Goal: Transaction & Acquisition: Obtain resource

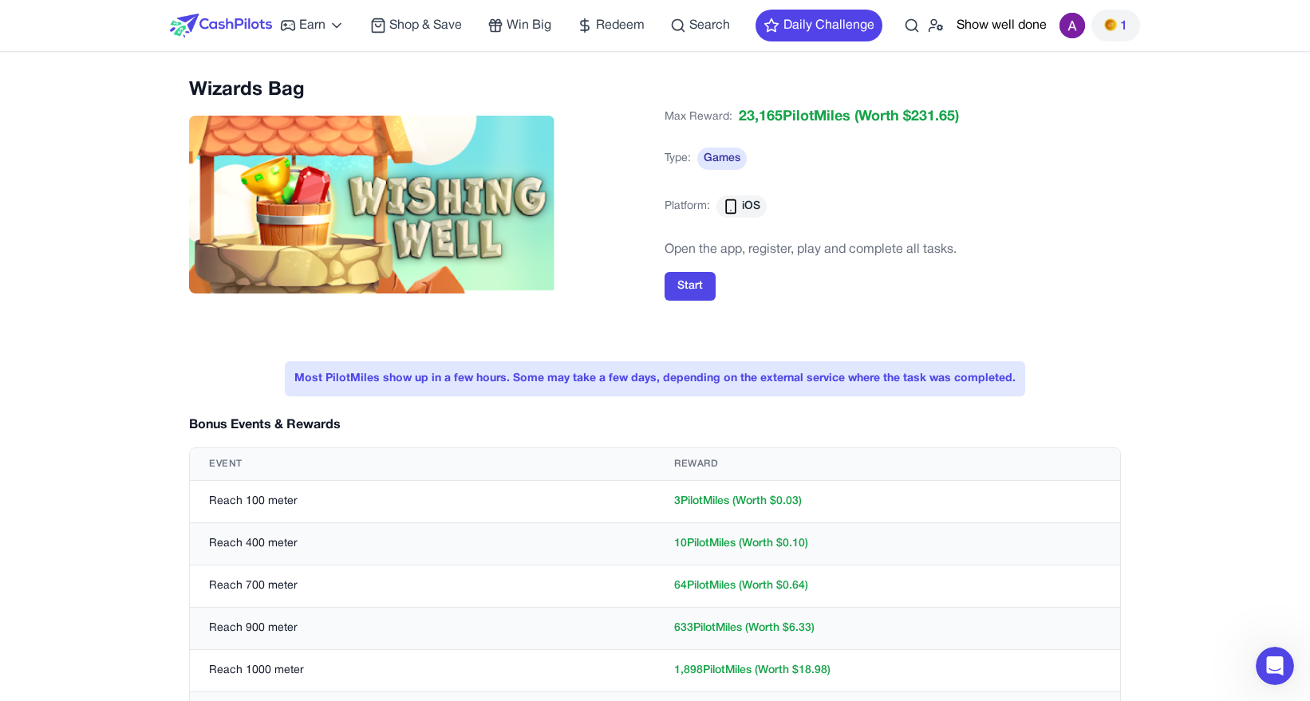
click at [250, 19] on img at bounding box center [221, 26] width 102 height 24
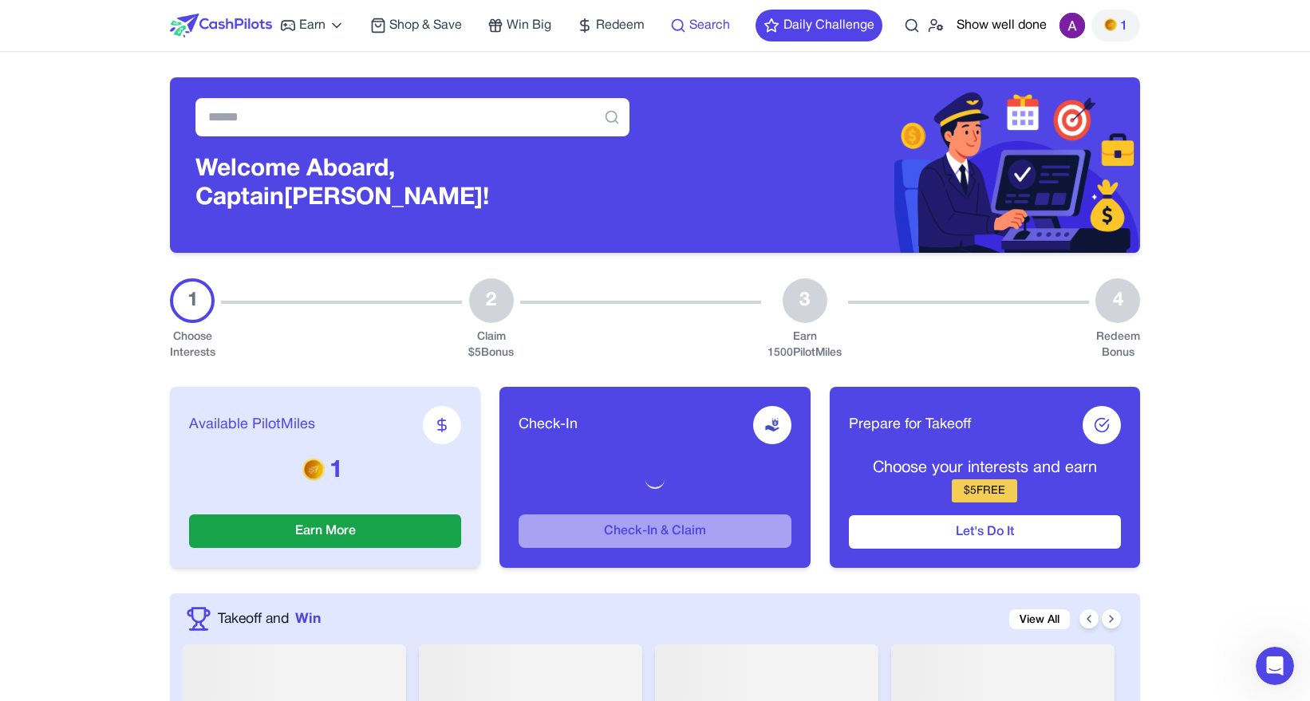
click at [697, 22] on span "Search" at bounding box center [709, 25] width 41 height 19
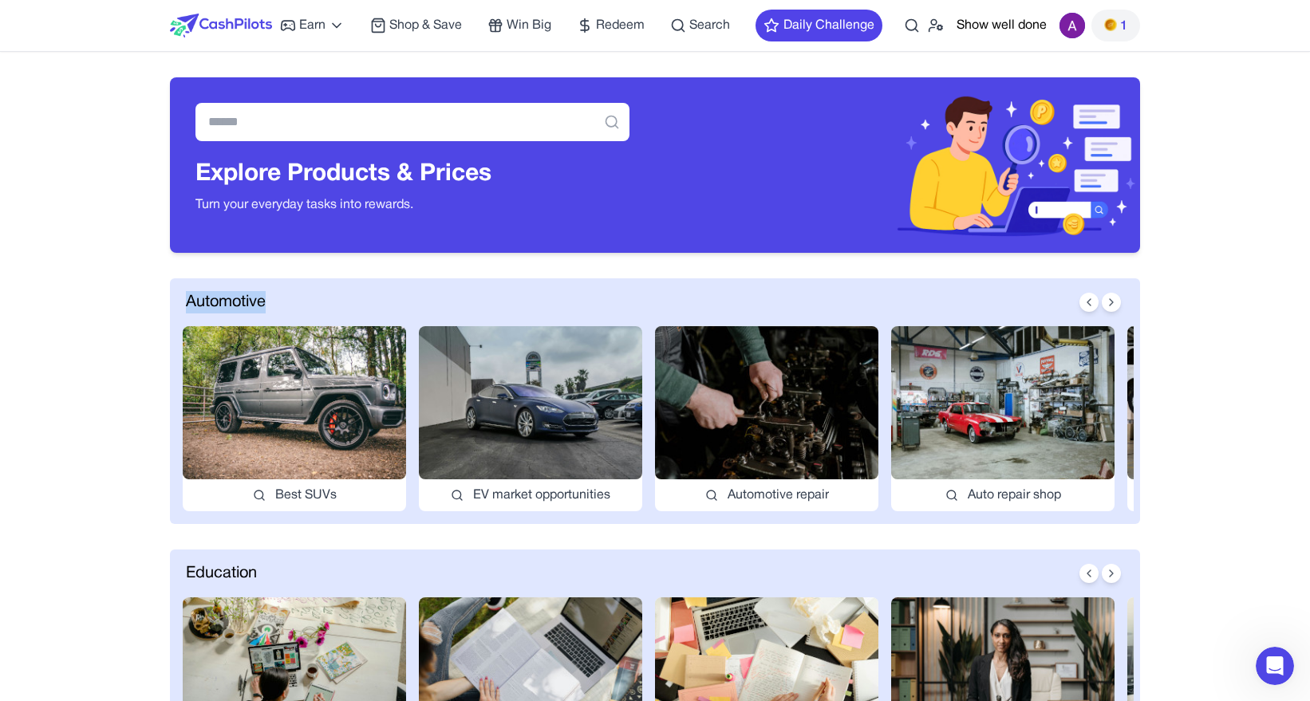
drag, startPoint x: 271, startPoint y: 300, endPoint x: 160, endPoint y: 300, distance: 111.7
copy span "Automotive"
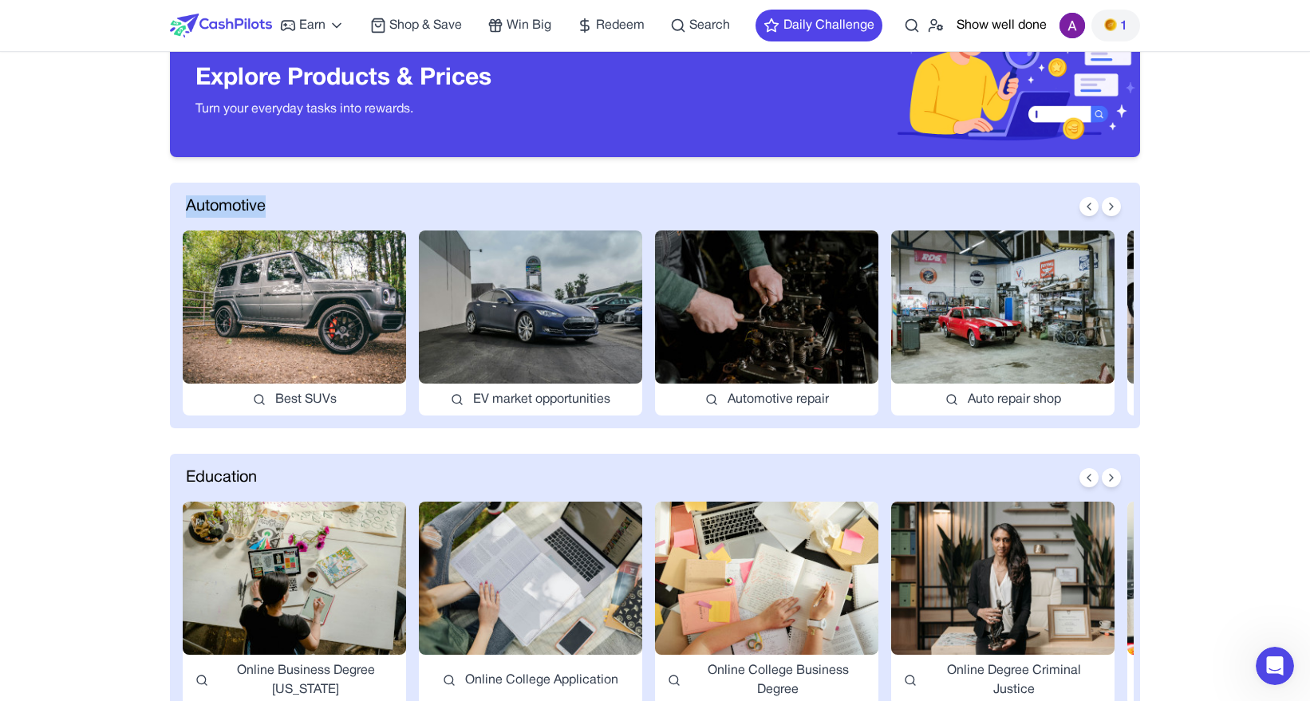
scroll to position [142, 0]
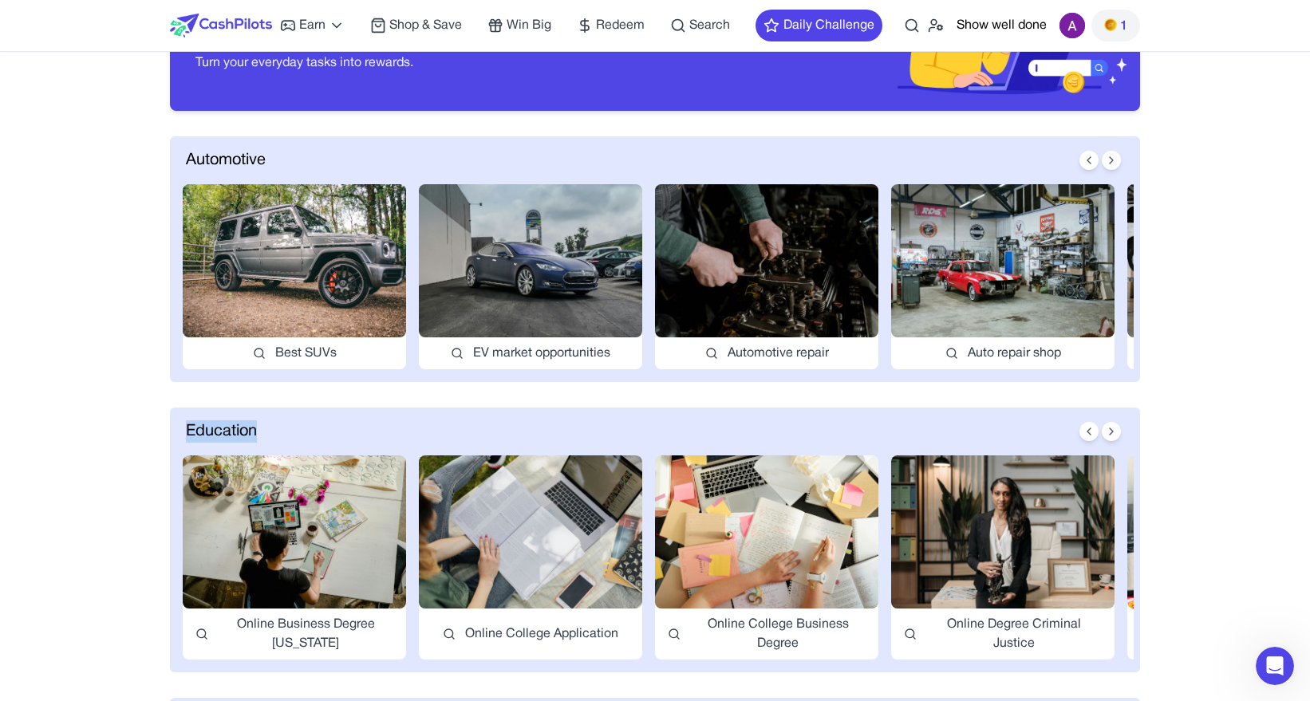
drag, startPoint x: 261, startPoint y: 431, endPoint x: 169, endPoint y: 431, distance: 91.7
copy span "Education"
click at [1114, 429] on icon at bounding box center [1111, 431] width 13 height 13
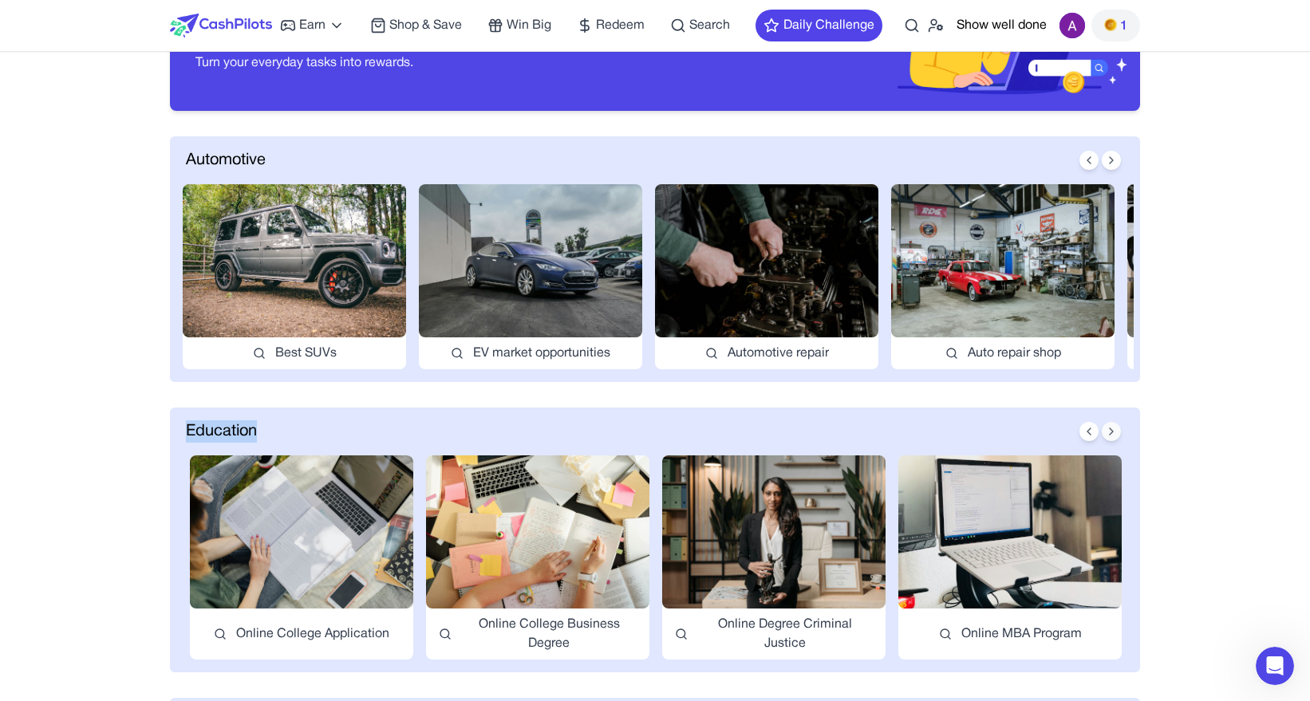
click at [1114, 429] on icon at bounding box center [1111, 431] width 13 height 13
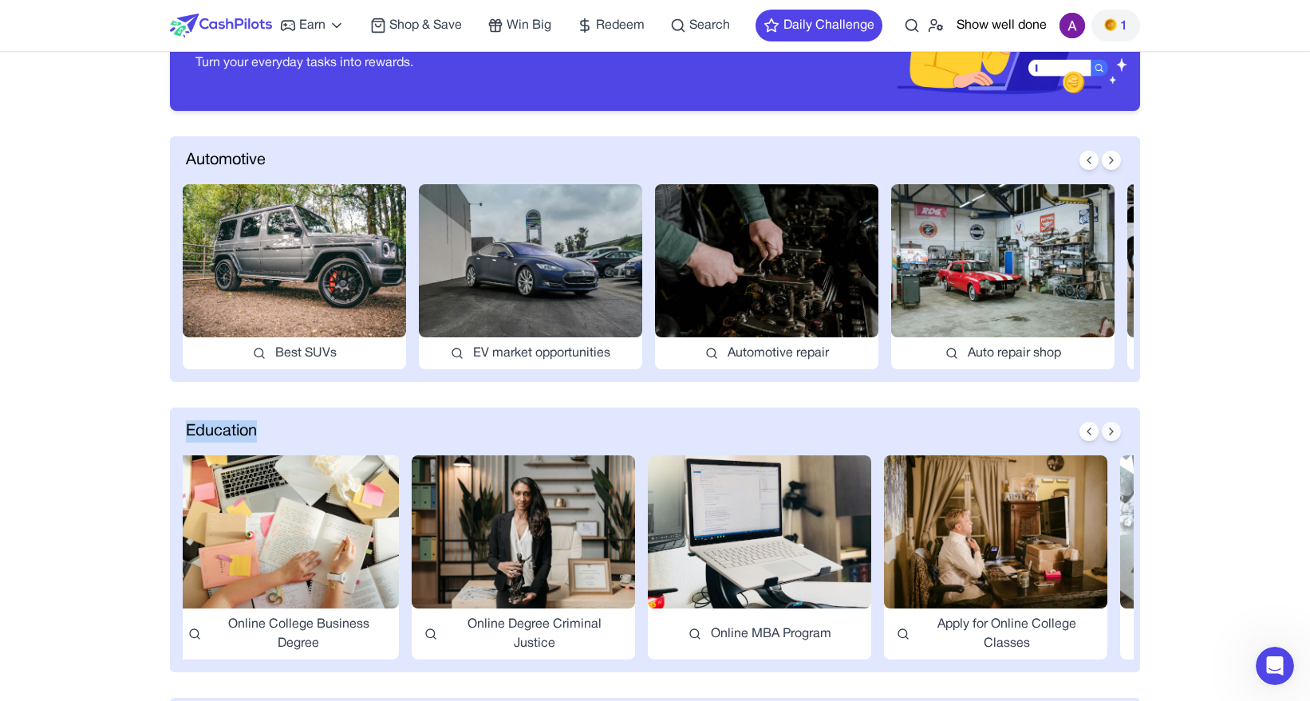
click at [1114, 429] on icon at bounding box center [1111, 431] width 13 height 13
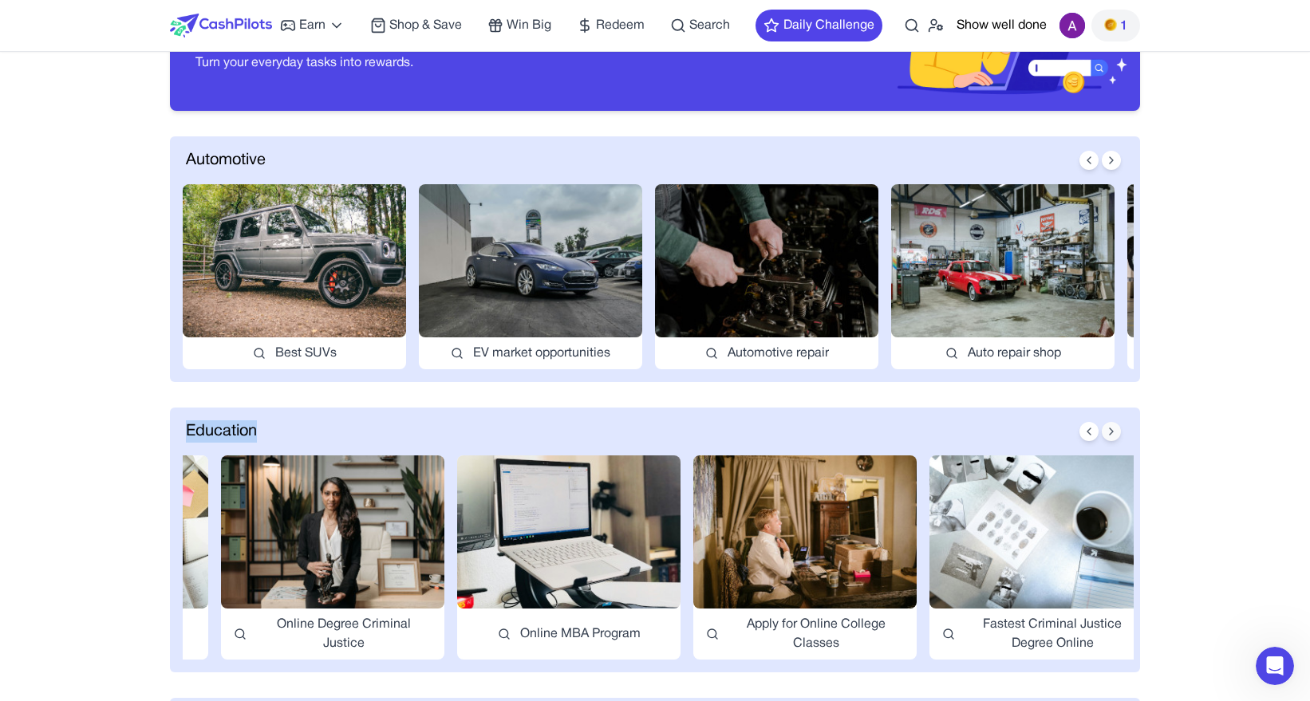
click at [1114, 429] on icon at bounding box center [1111, 431] width 13 height 13
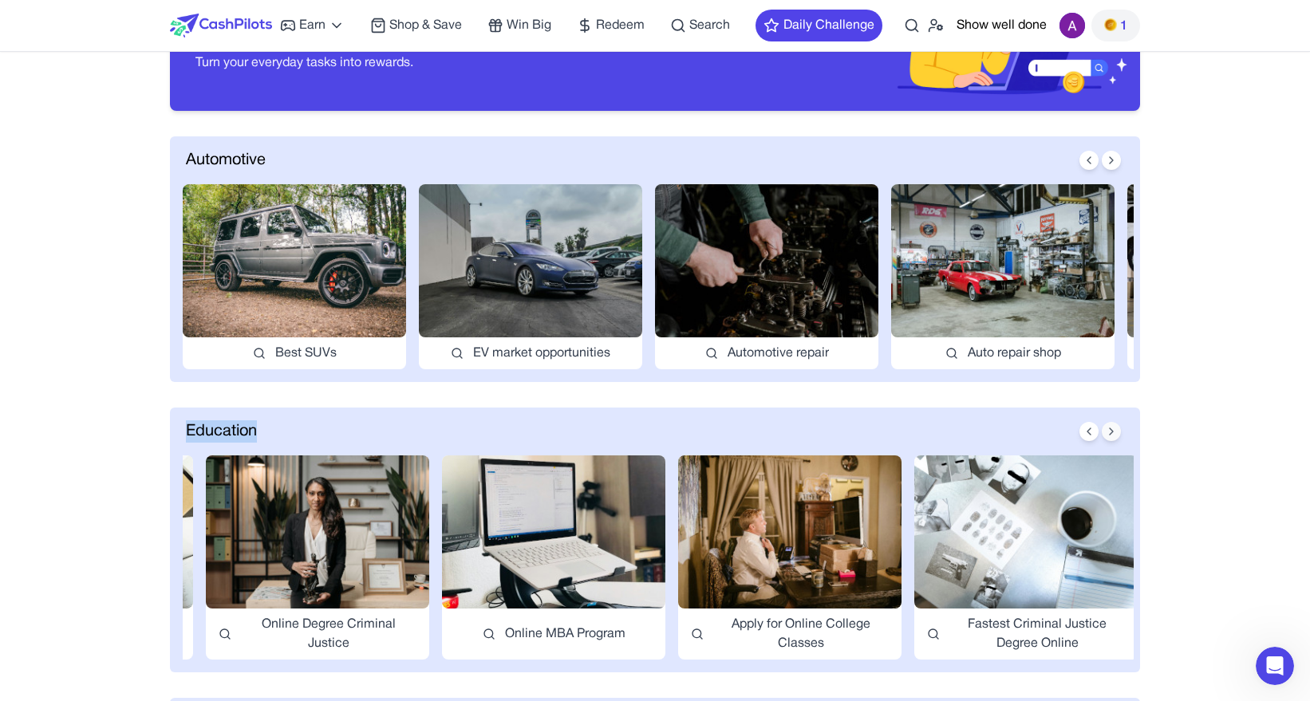
scroll to position [0, 689]
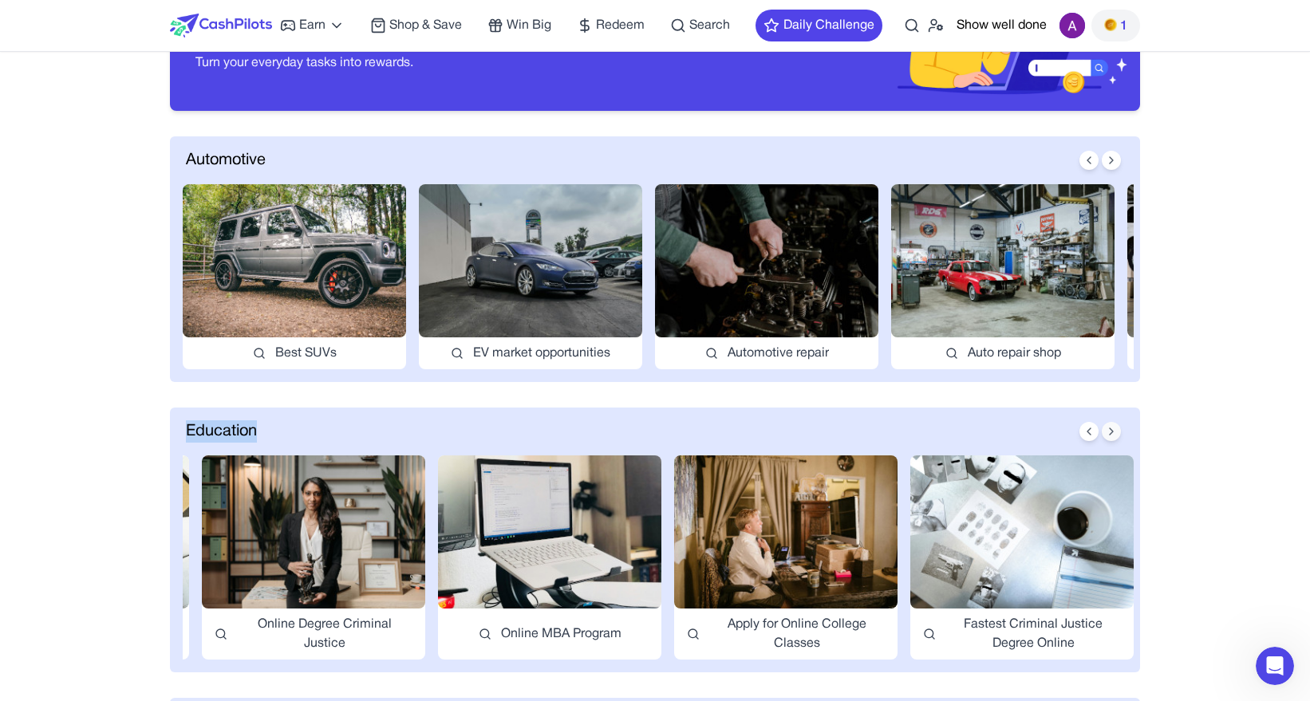
click at [1114, 429] on icon at bounding box center [1111, 431] width 13 height 13
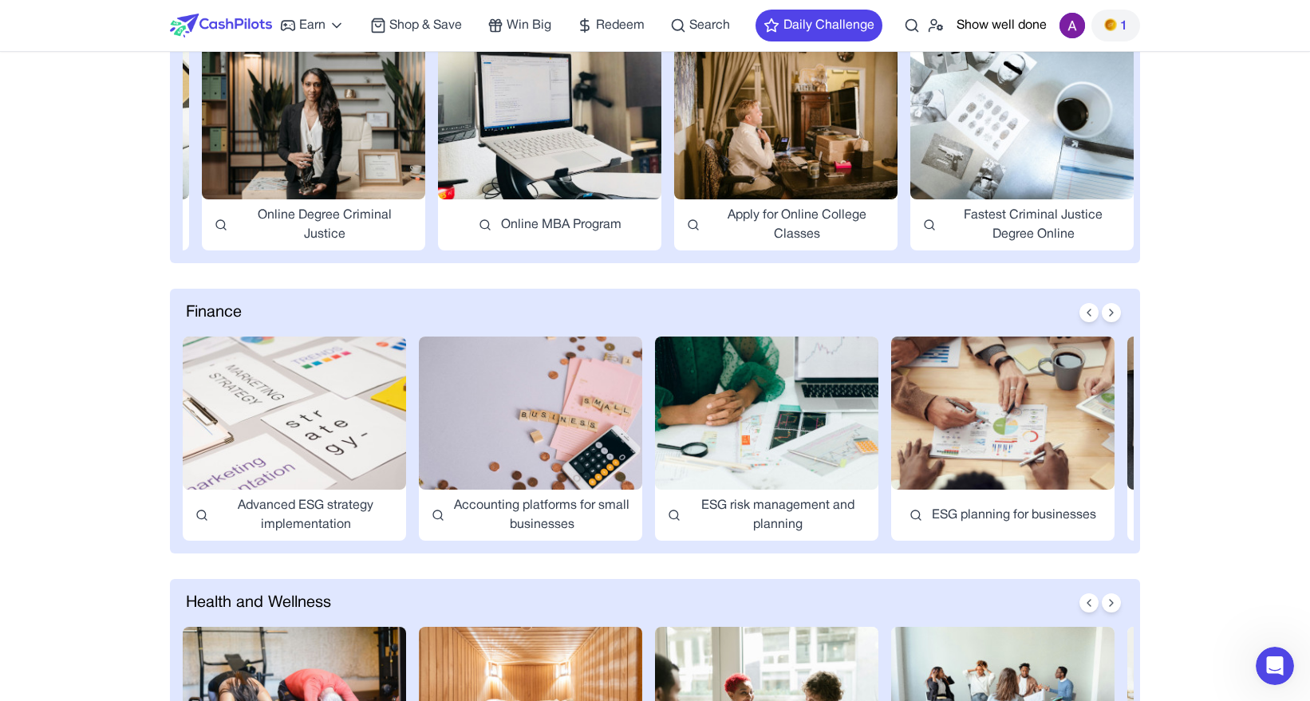
scroll to position [608, 0]
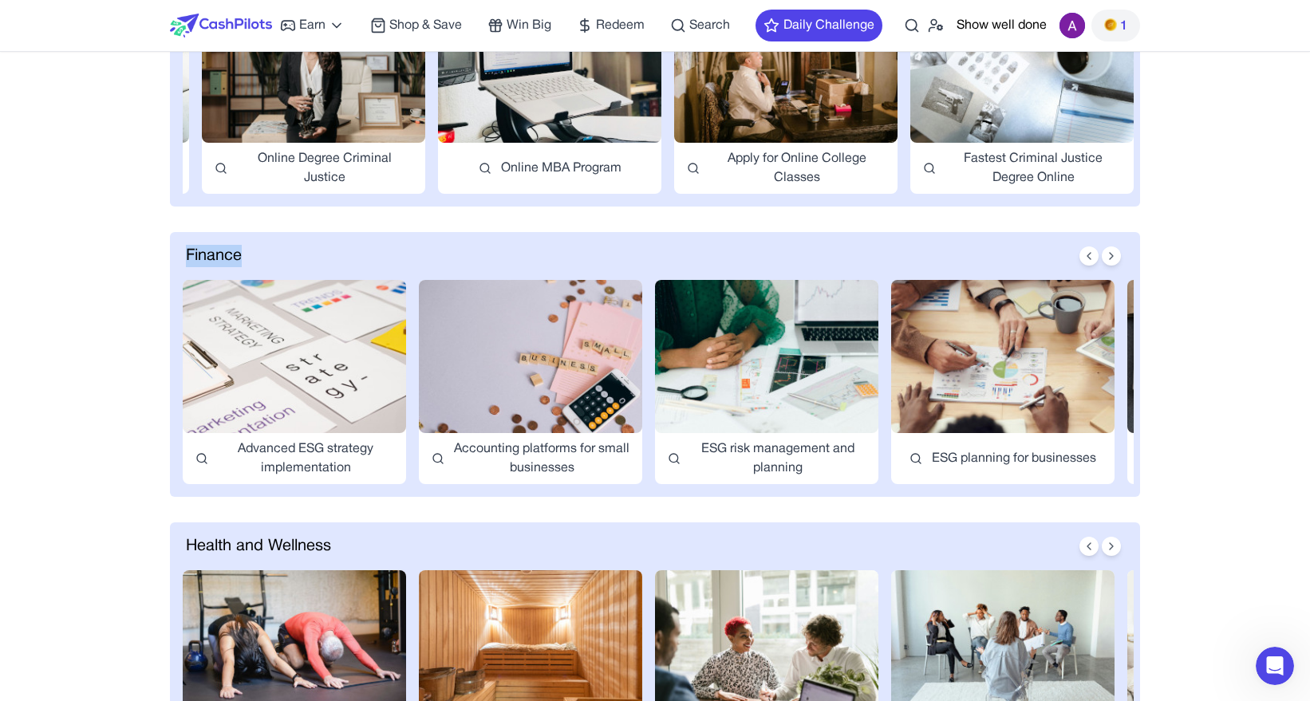
drag, startPoint x: 246, startPoint y: 254, endPoint x: 184, endPoint y: 253, distance: 61.5
click at [184, 253] on div "Finance" at bounding box center [658, 256] width 951 height 22
copy span "Finance"
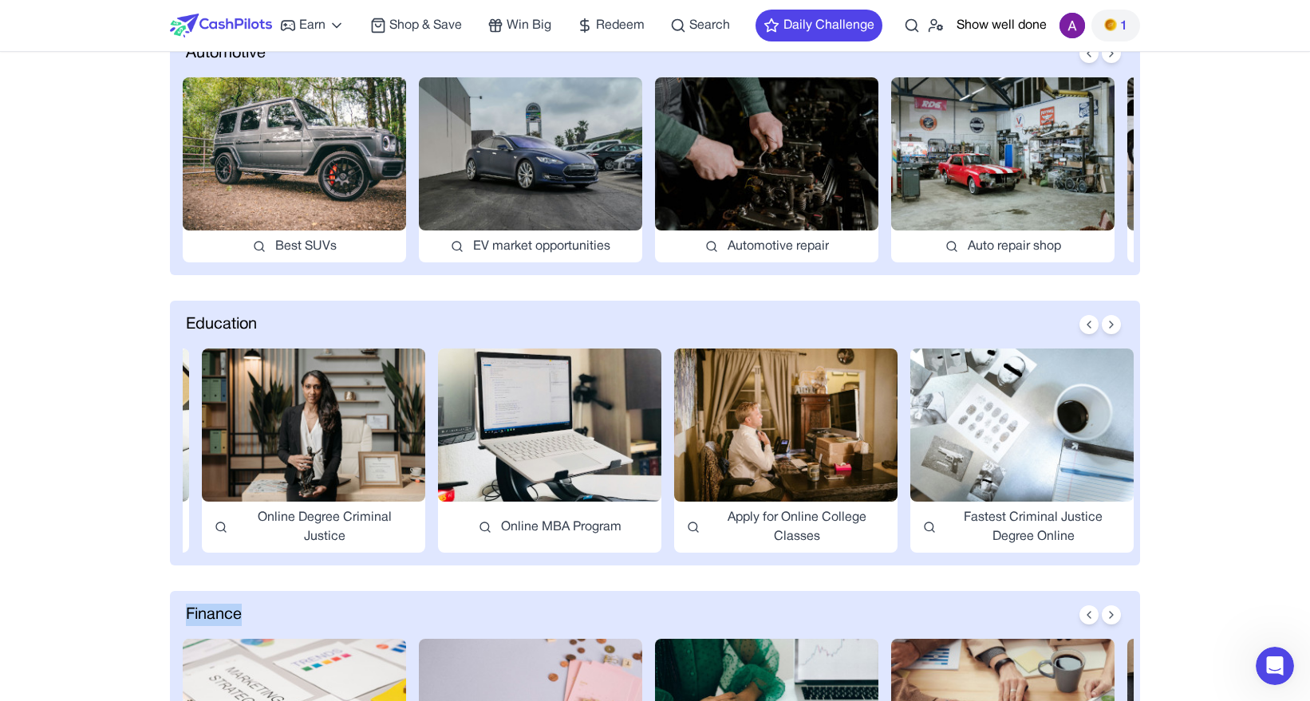
scroll to position [0, 0]
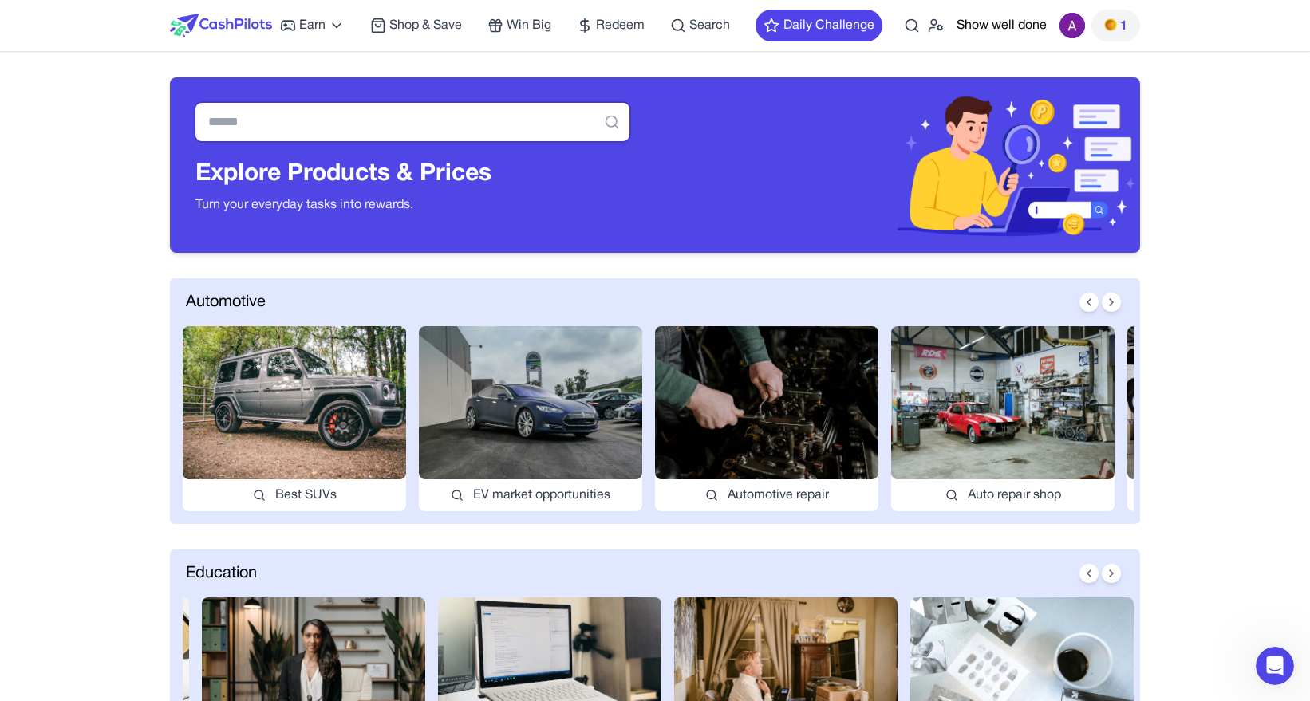
click at [496, 126] on input "text" at bounding box center [412, 122] width 434 height 38
type input "*"
type input "****"
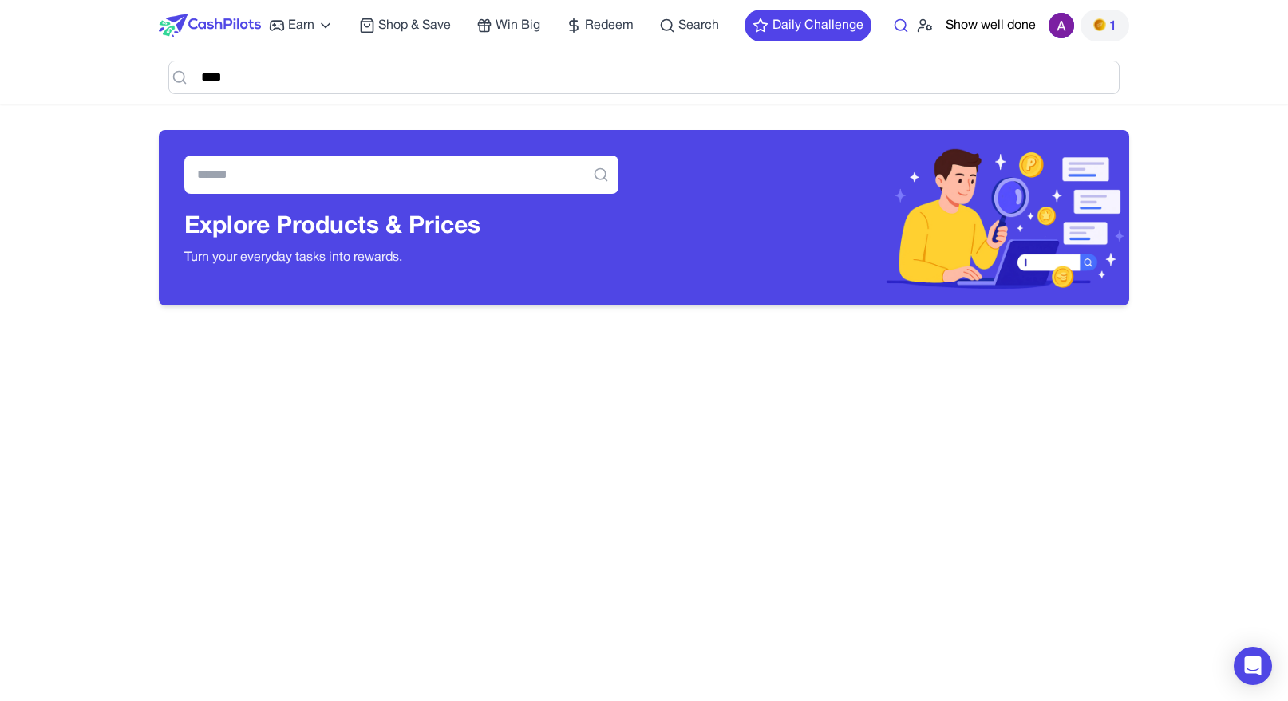
click at [901, 22] on icon at bounding box center [901, 26] width 16 height 16
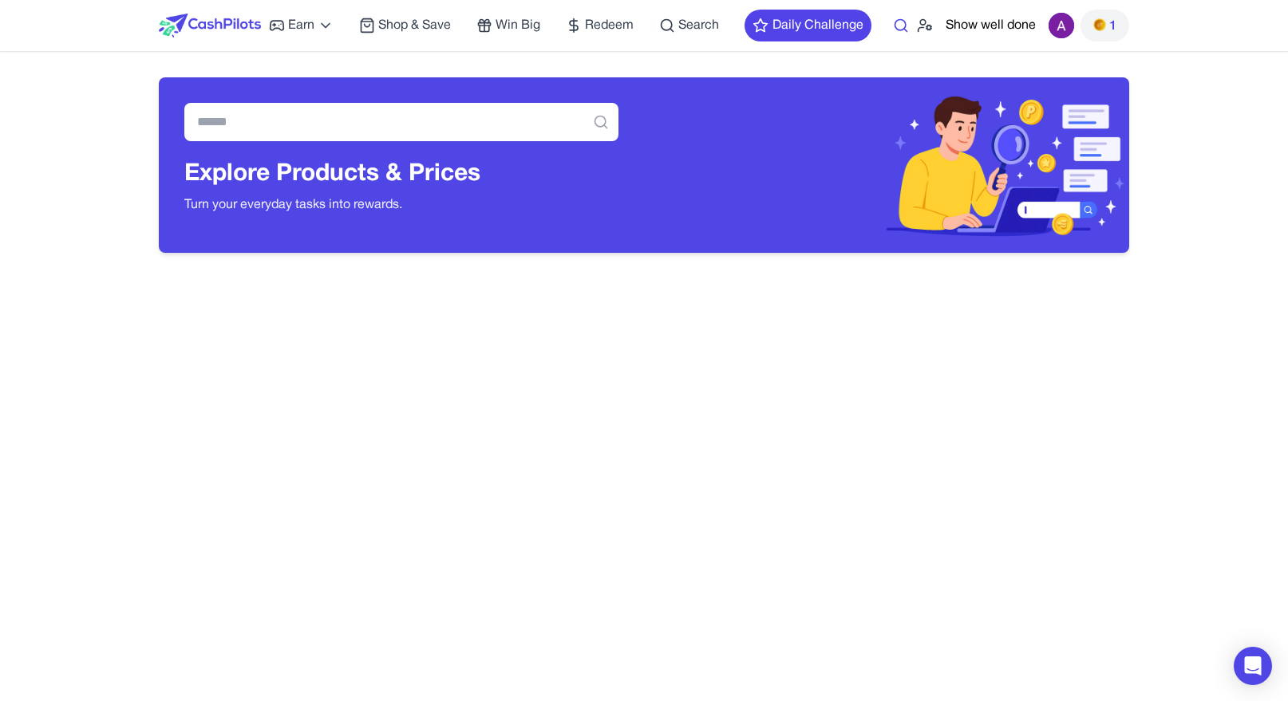
click at [901, 22] on icon at bounding box center [901, 26] width 16 height 16
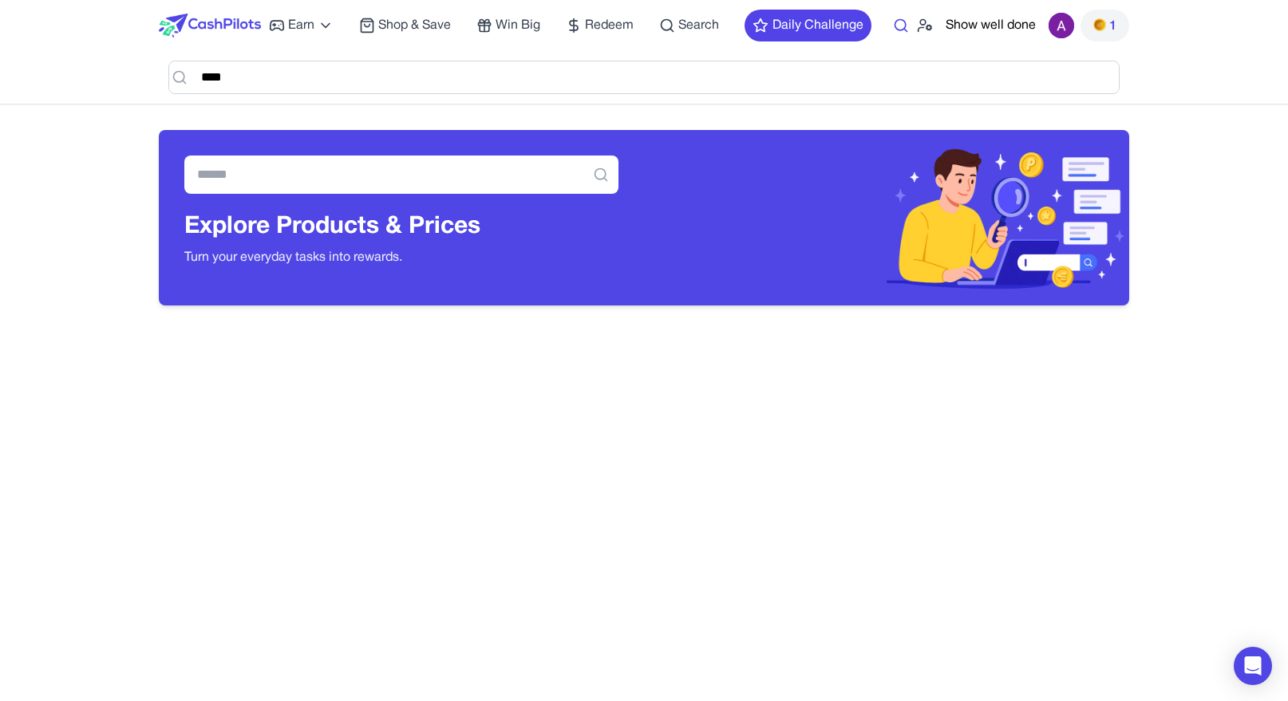
click at [901, 22] on icon at bounding box center [901, 26] width 16 height 16
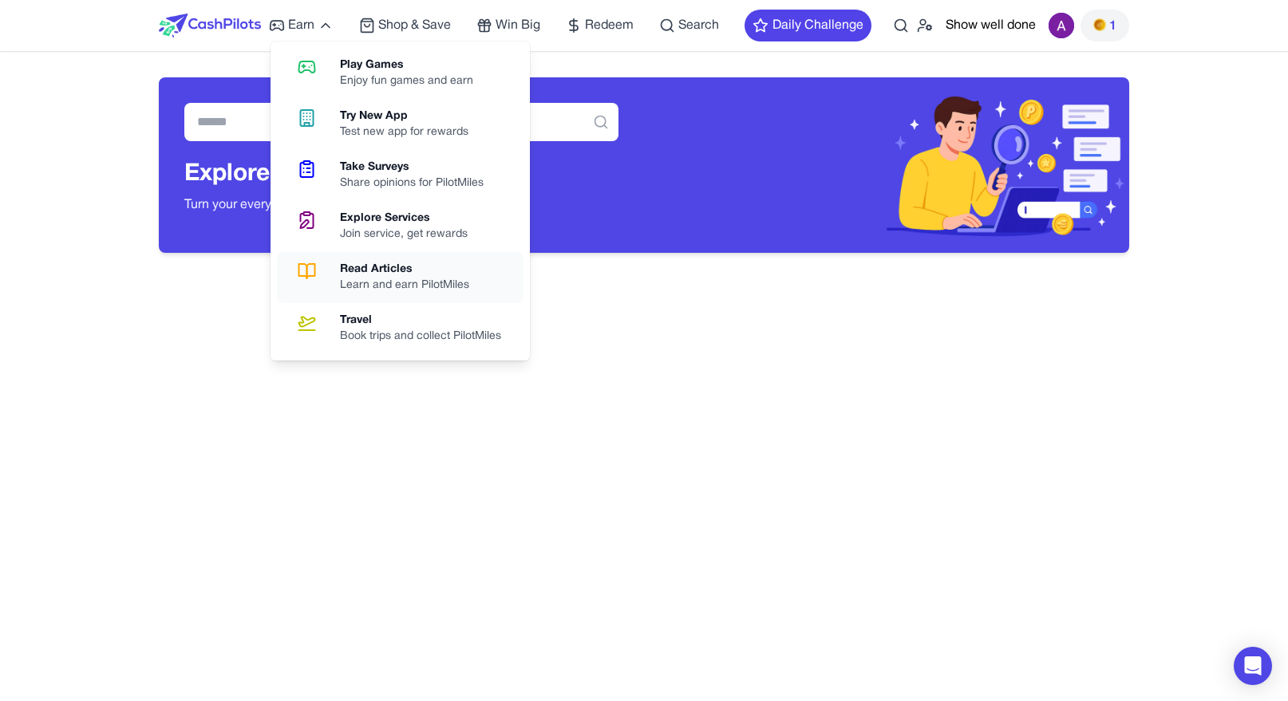
click at [409, 272] on div "Read Articles" at bounding box center [411, 270] width 142 height 16
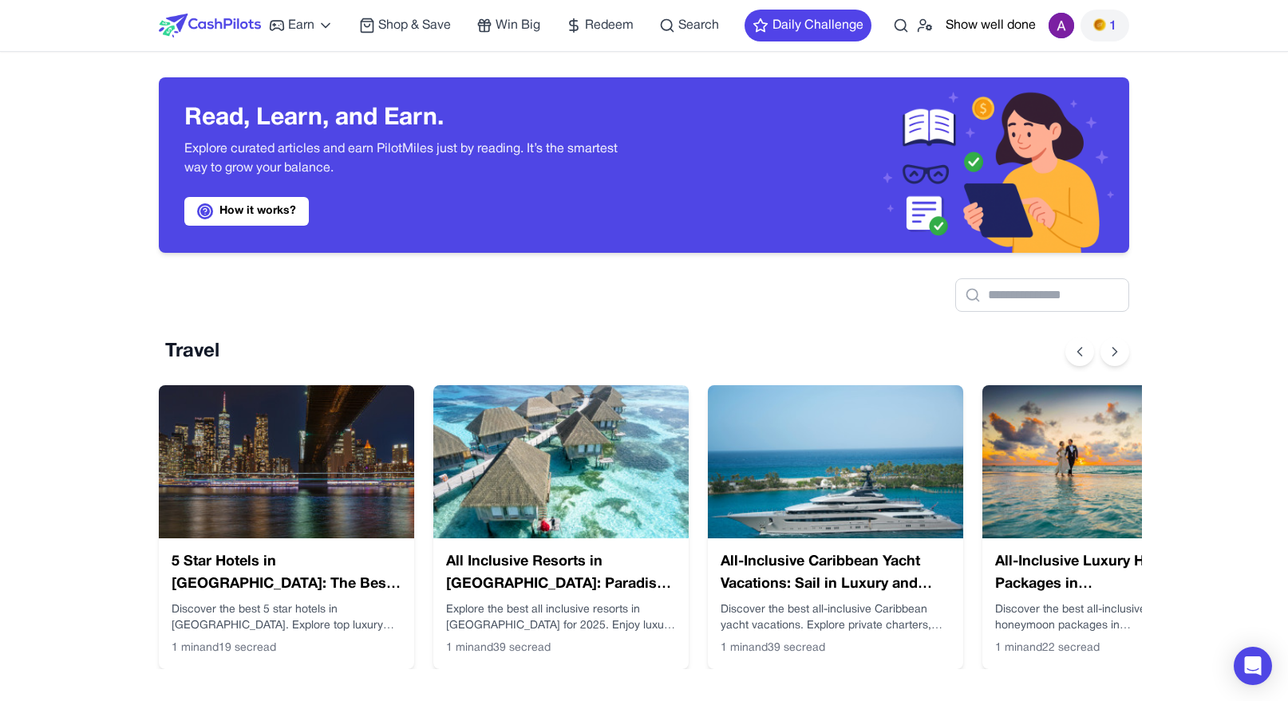
scroll to position [0, 13]
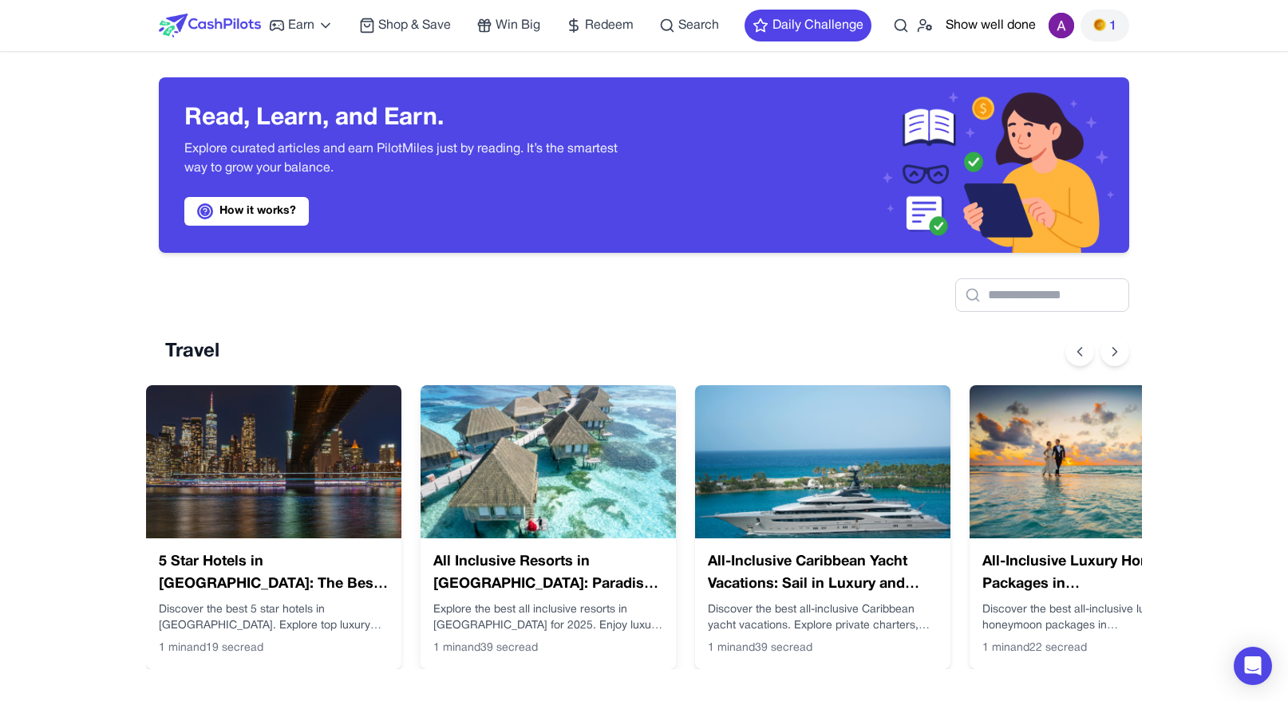
click at [571, 565] on h3 "All Inclusive Resorts in Maldives: Paradise Made Easy" at bounding box center [548, 573] width 230 height 45
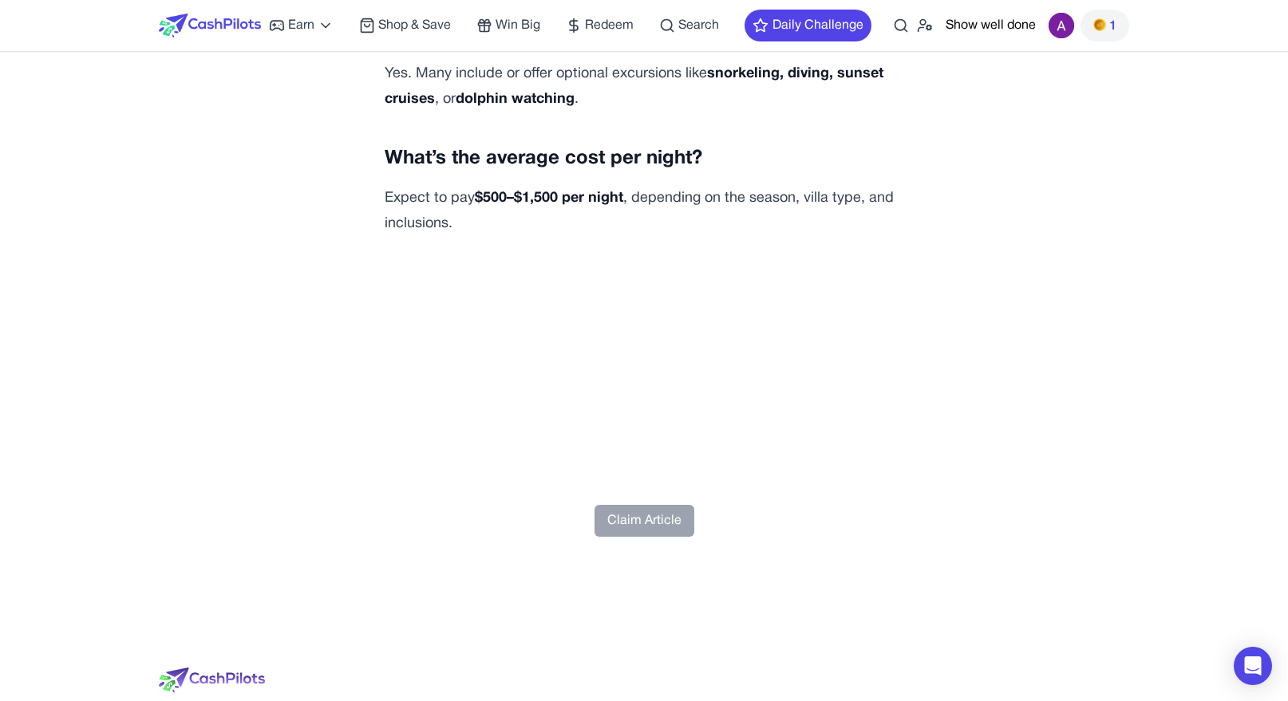
scroll to position [5971, 0]
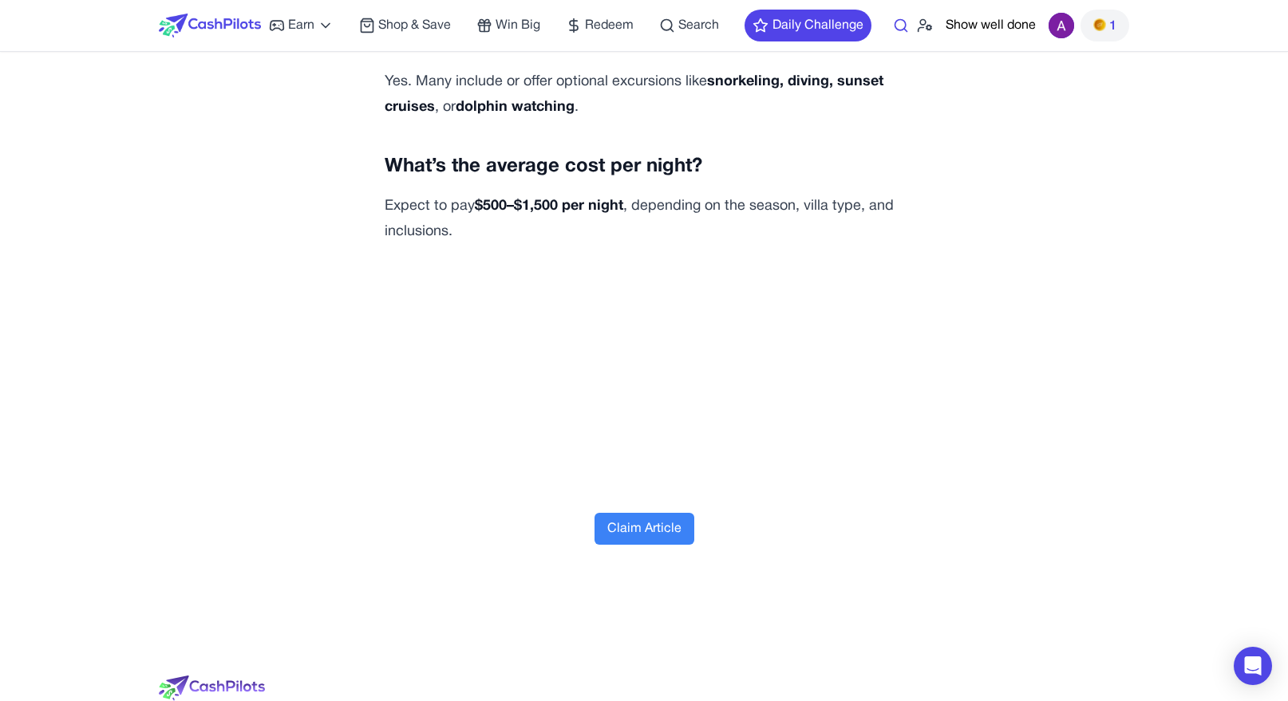
click at [900, 24] on icon at bounding box center [901, 26] width 16 height 16
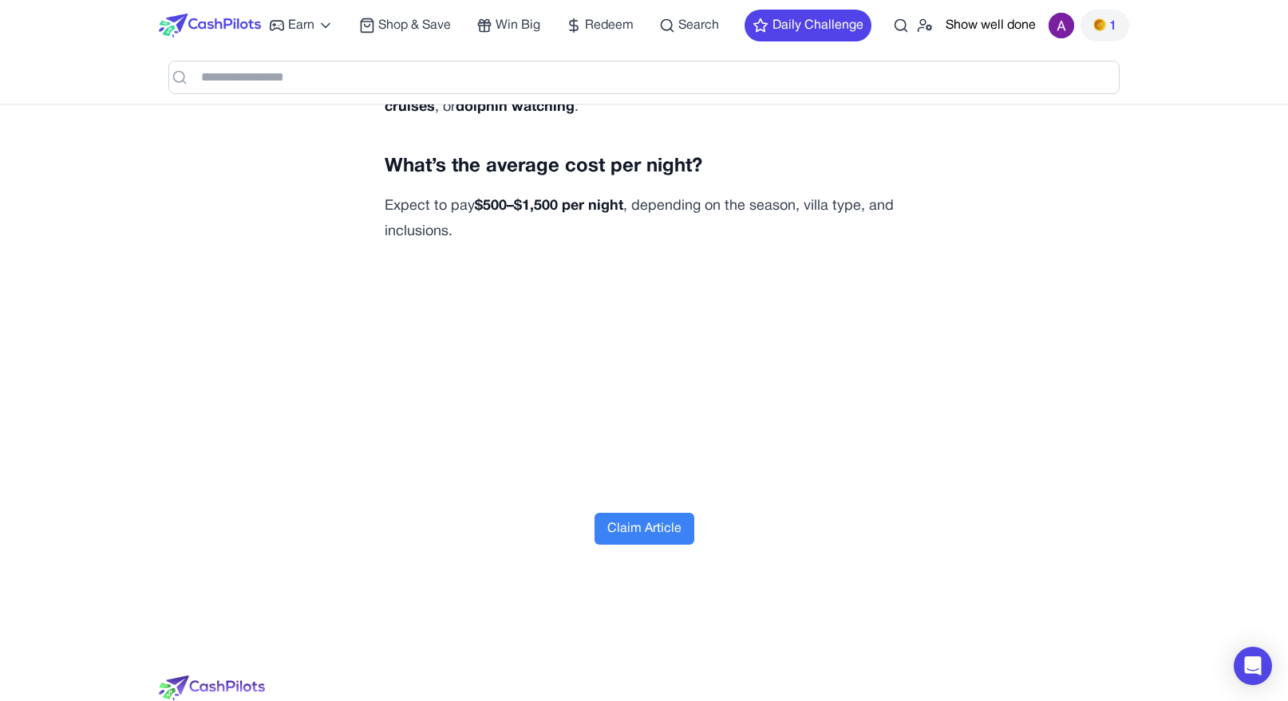
click at [294, 95] on div "****" at bounding box center [644, 77] width 970 height 53
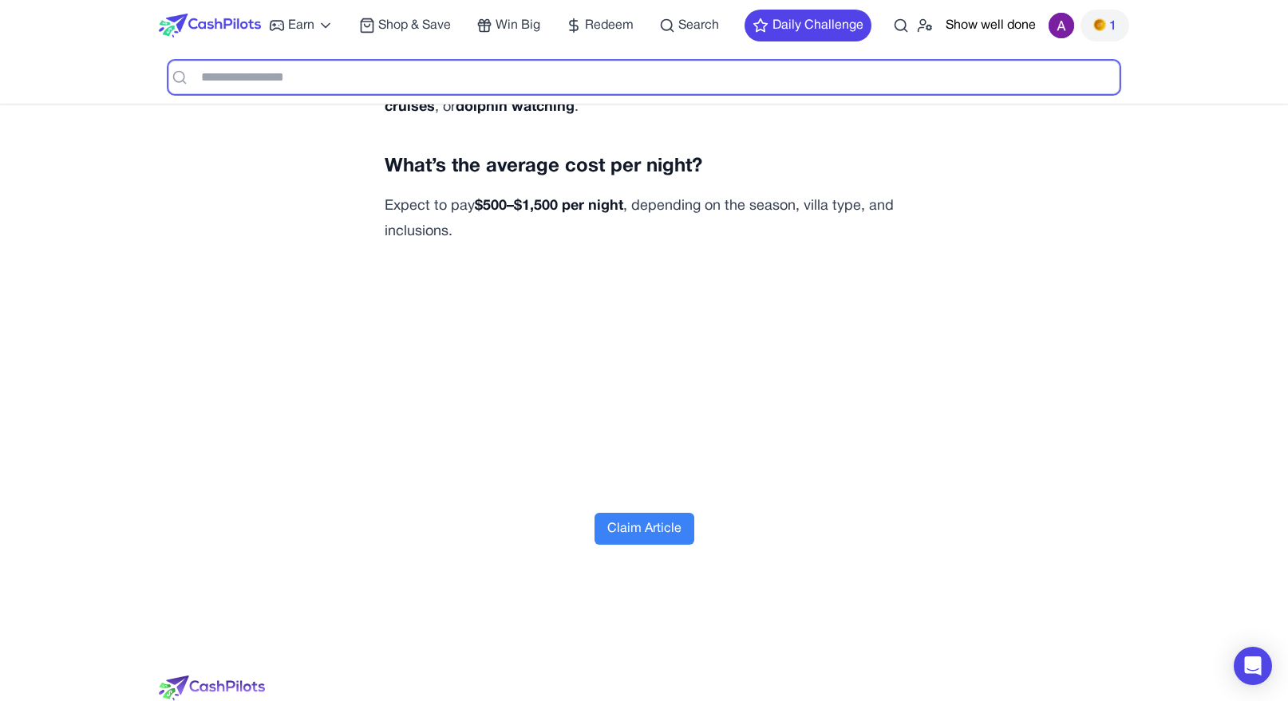
click at [286, 82] on input "****" at bounding box center [643, 78] width 951 height 34
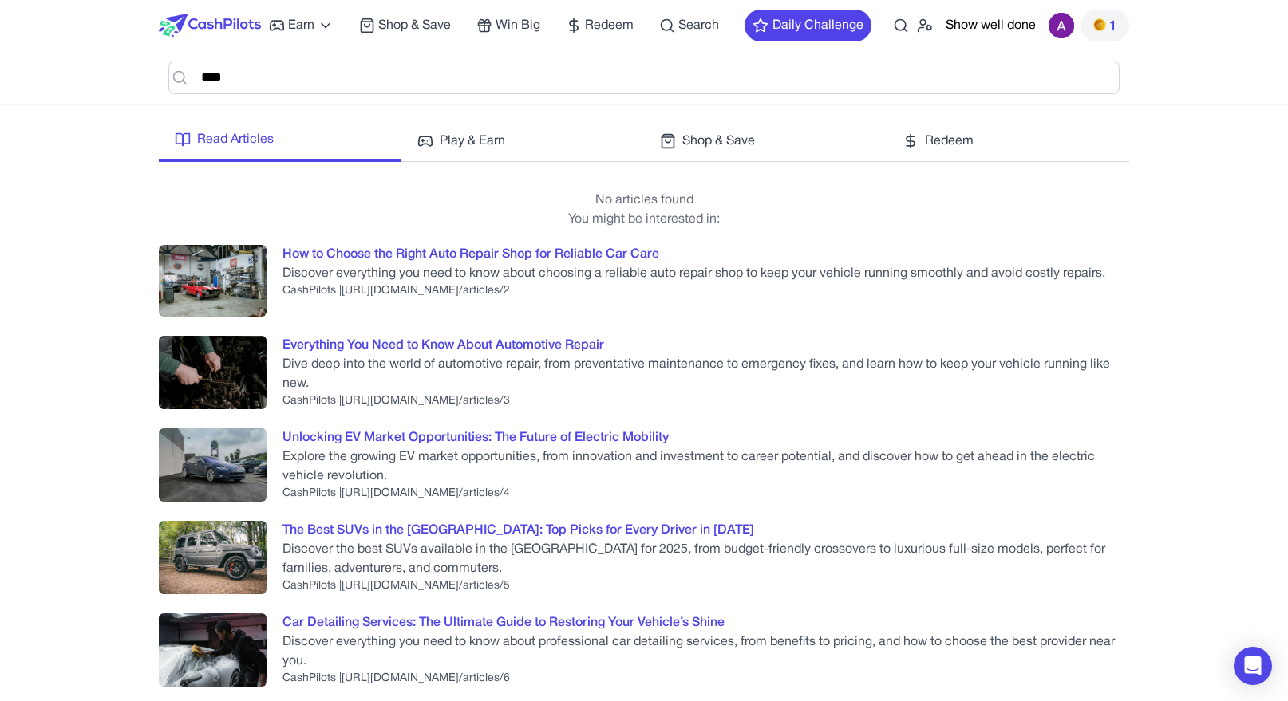
click at [430, 254] on div "How to Choose the Right Auto Repair Shop for Reliable Car Care" at bounding box center [470, 254] width 377 height 19
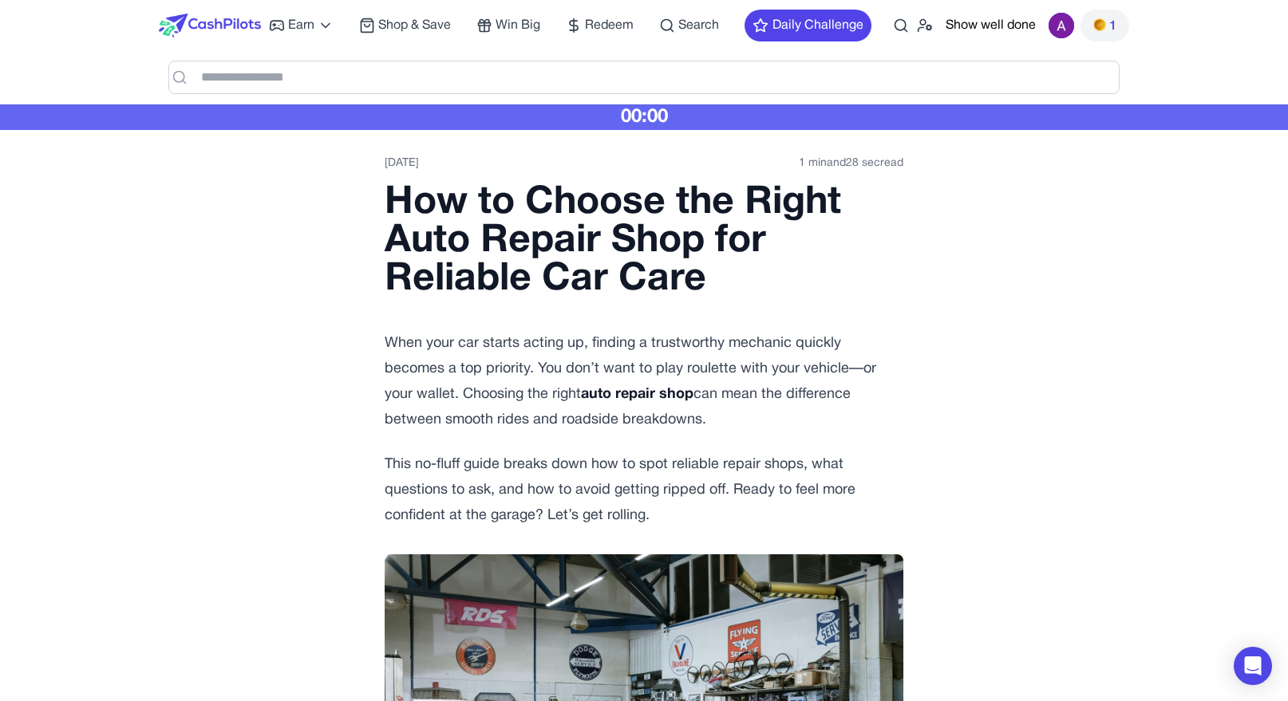
click at [1107, 27] on span "1" at bounding box center [1104, 25] width 23 height 19
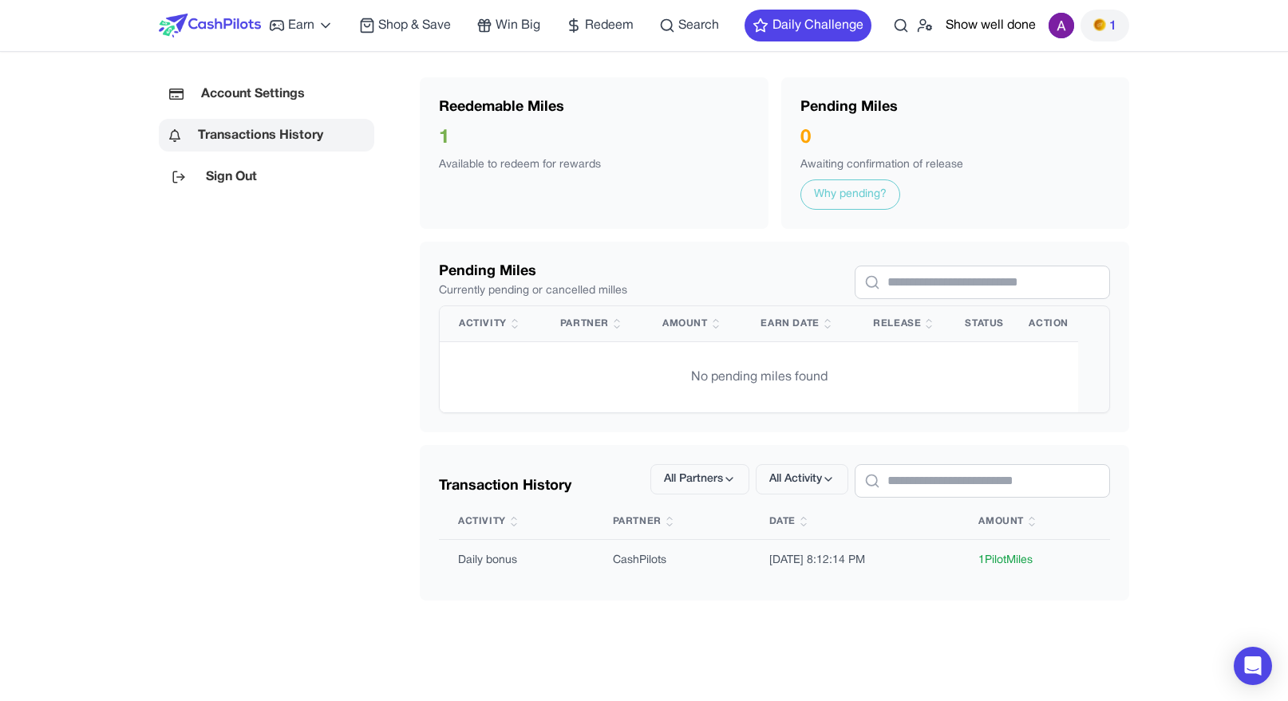
drag, startPoint x: 322, startPoint y: 89, endPoint x: 815, endPoint y: 2, distance: 501.4
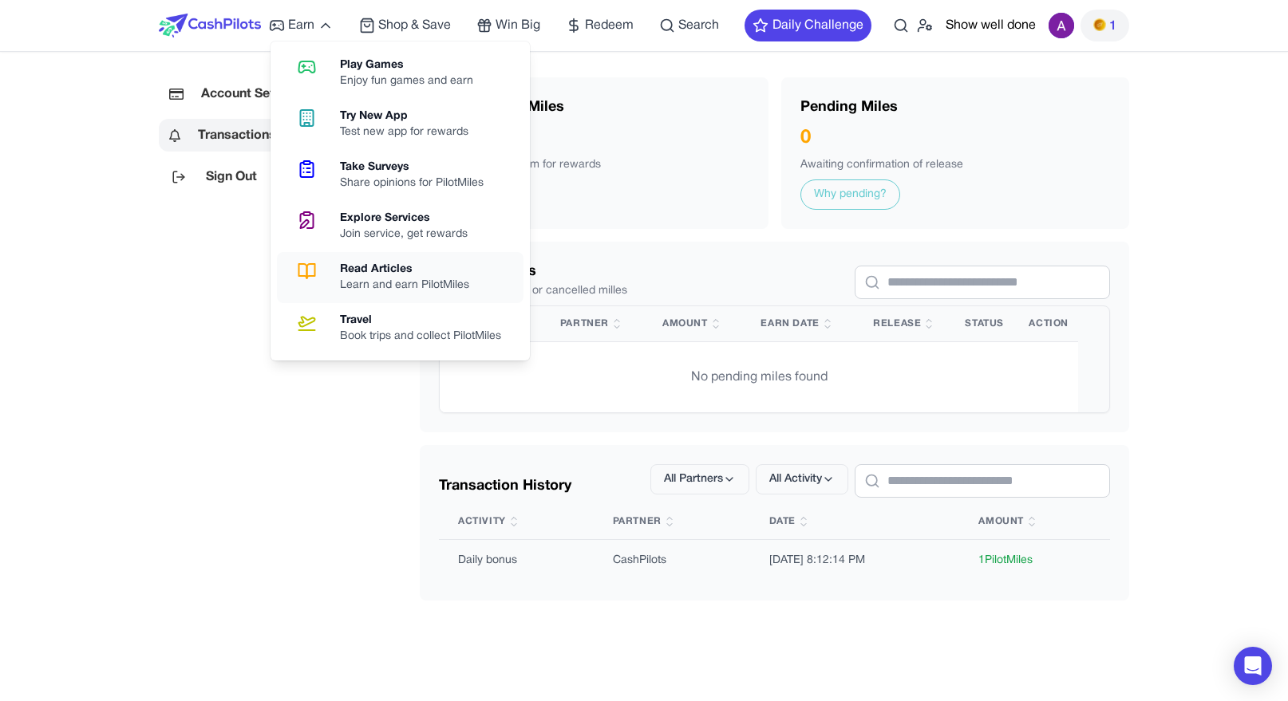
click at [367, 276] on div "Read Articles" at bounding box center [411, 270] width 142 height 16
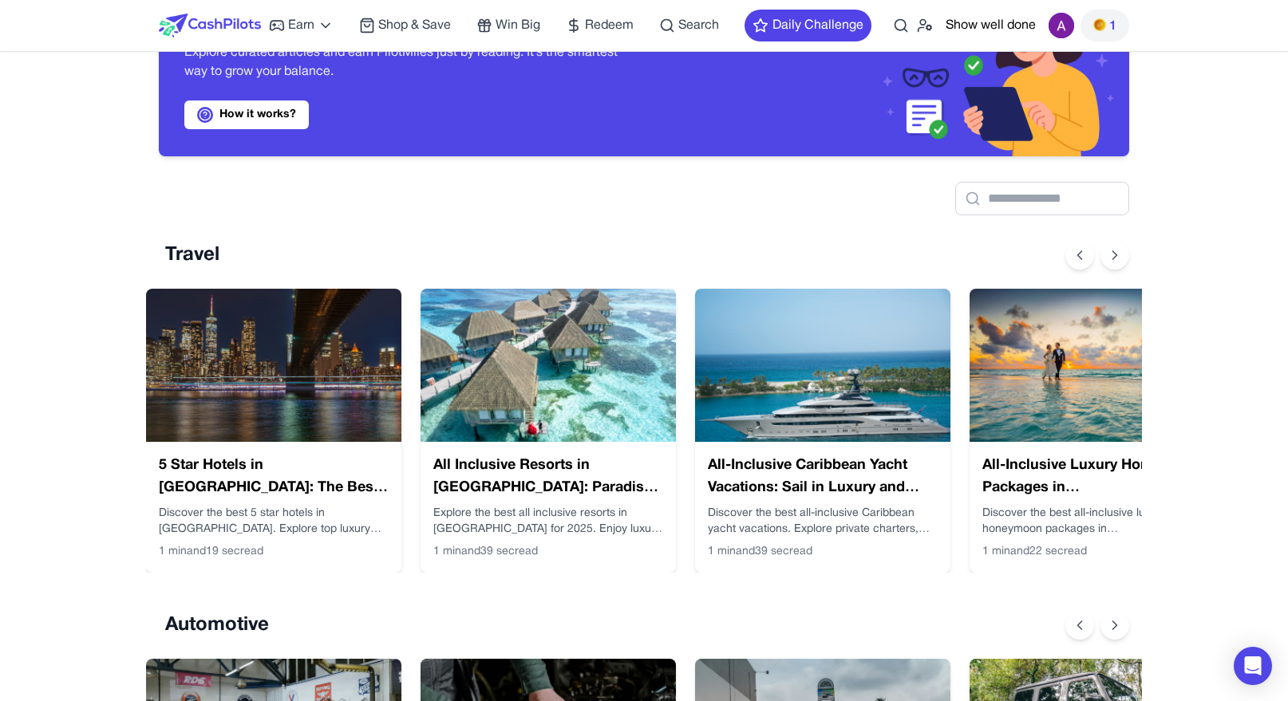
scroll to position [151, 0]
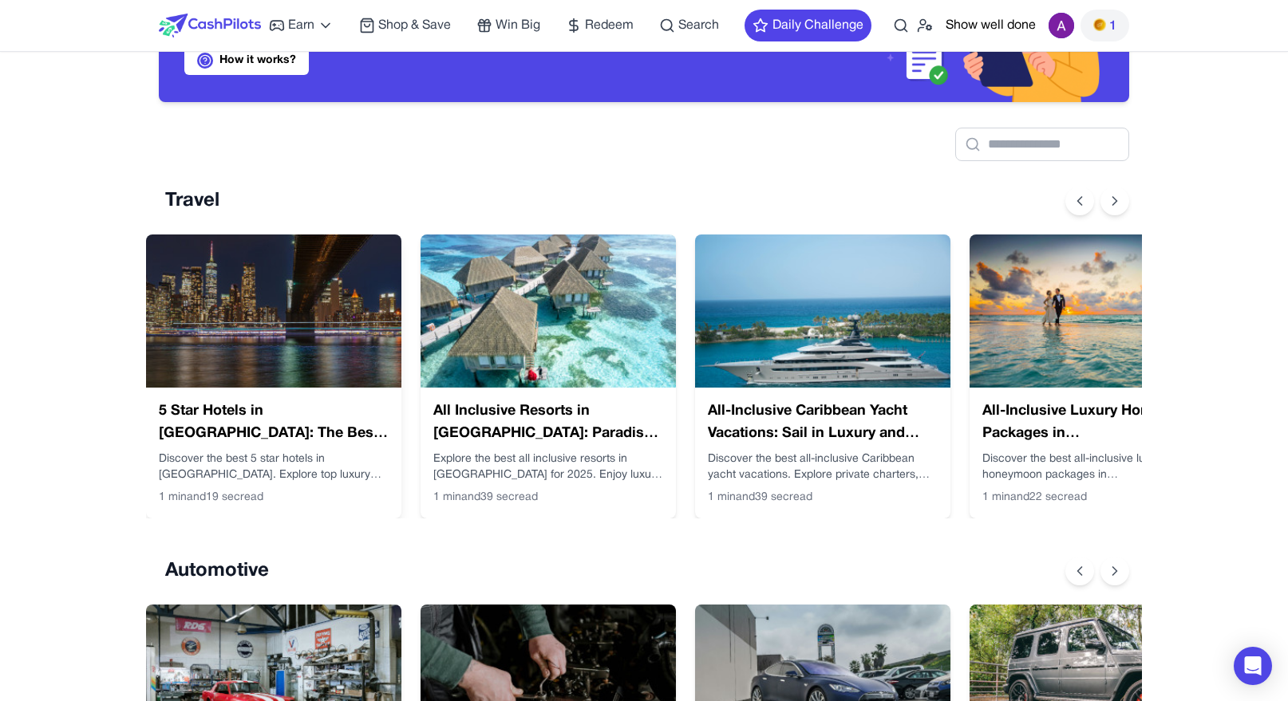
click at [310, 419] on h3 "5 Star Hotels in Manhattan: The Best Luxury Stays in NYC" at bounding box center [274, 422] width 230 height 45
